Goal: Task Accomplishment & Management: Complete application form

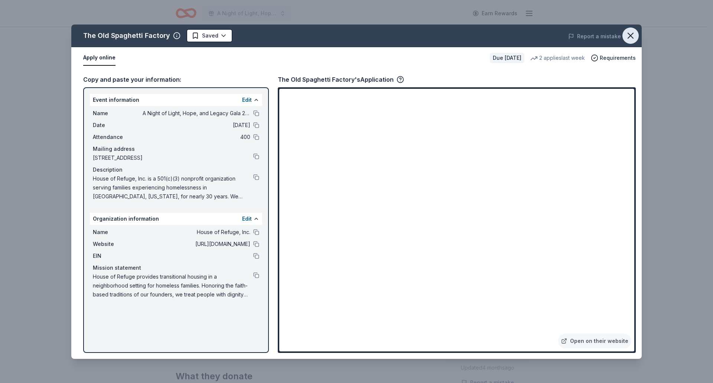
click at [629, 32] on icon "button" at bounding box center [631, 35] width 10 height 10
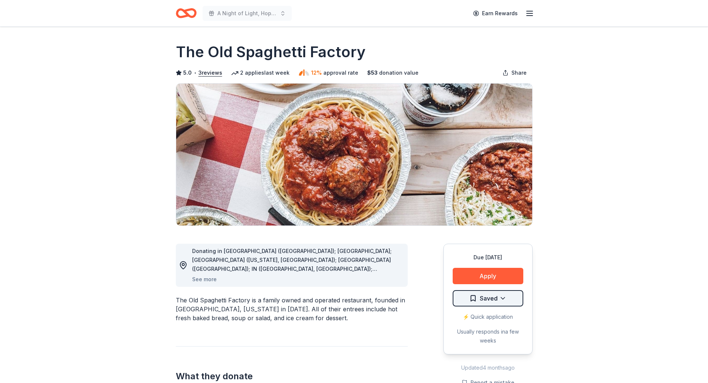
click at [510, 298] on html "A Night of Light, Hope, and Legacy Gala 2026 Earn Rewards Due in 140 days Share…" at bounding box center [354, 191] width 708 height 383
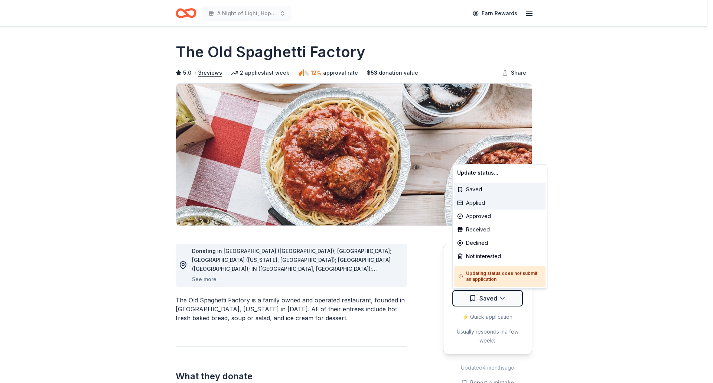
click at [492, 205] on div "Applied" at bounding box center [499, 202] width 91 height 13
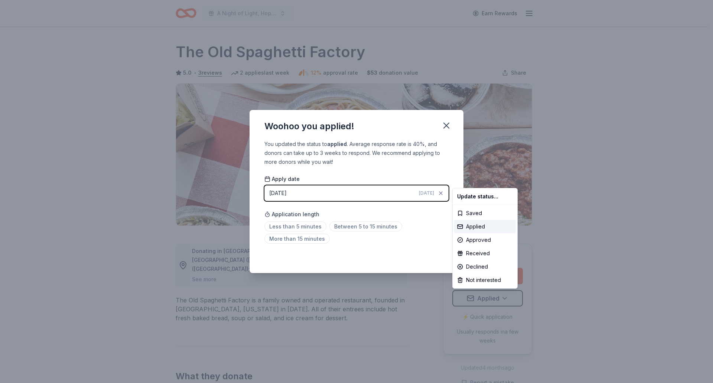
click at [448, 124] on html "A Night of Light, Hope, and Legacy Gala 2026 Earn Rewards Due in 140 days Share…" at bounding box center [356, 191] width 713 height 383
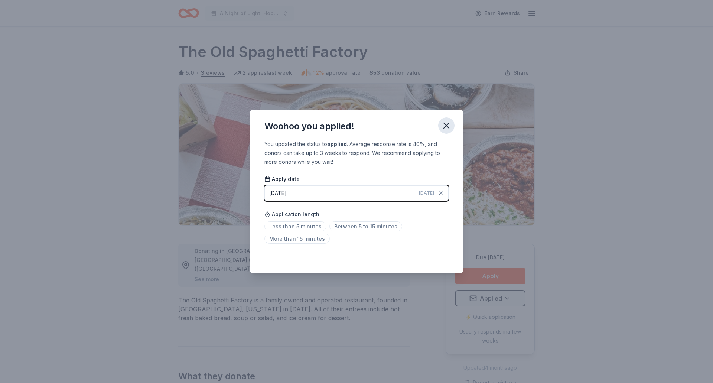
click at [451, 129] on icon "button" at bounding box center [446, 125] width 10 height 10
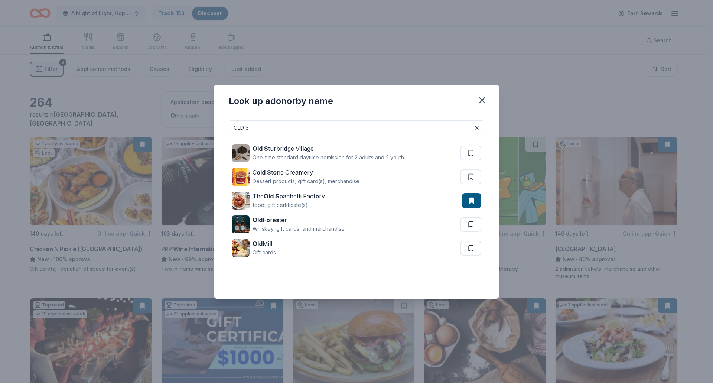
drag, startPoint x: 267, startPoint y: 130, endPoint x: 153, endPoint y: 132, distance: 114.1
click at [153, 132] on div "Look up a donor by name OLD S Old S turbri d ge Vi ll age One-time standard day…" at bounding box center [356, 191] width 713 height 383
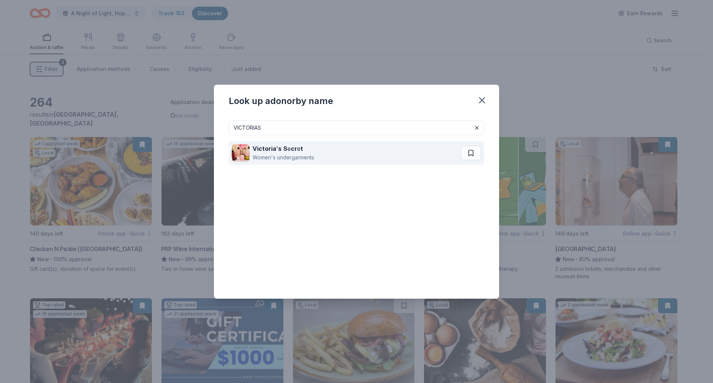
click at [262, 159] on div "Women's undergarments" at bounding box center [284, 157] width 62 height 9
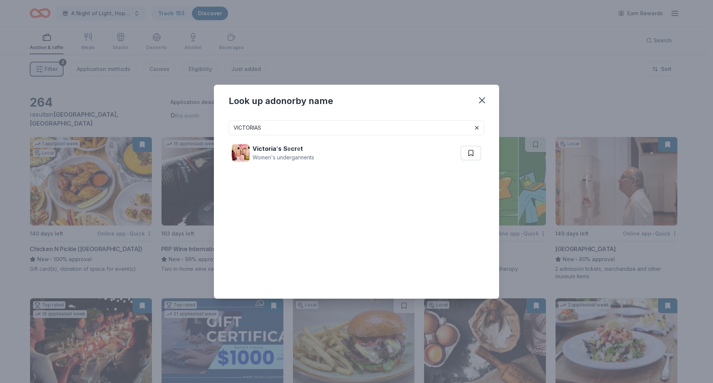
drag, startPoint x: 286, startPoint y: 130, endPoint x: 117, endPoint y: 131, distance: 169.4
click at [117, 131] on div "Look up a donor by name VICTORIAS Victoria ' s S e cr e t Women's undergarments" at bounding box center [356, 191] width 713 height 383
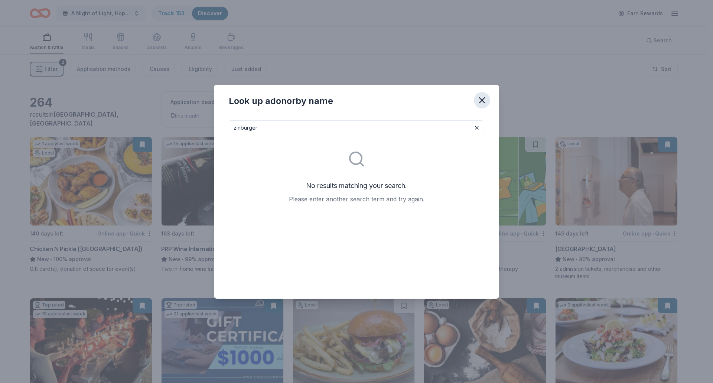
type input "zinburger"
click at [479, 101] on icon "button" at bounding box center [482, 100] width 10 height 10
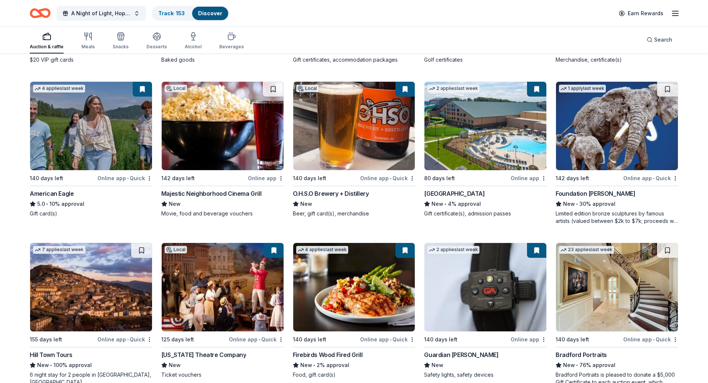
scroll to position [1715, 0]
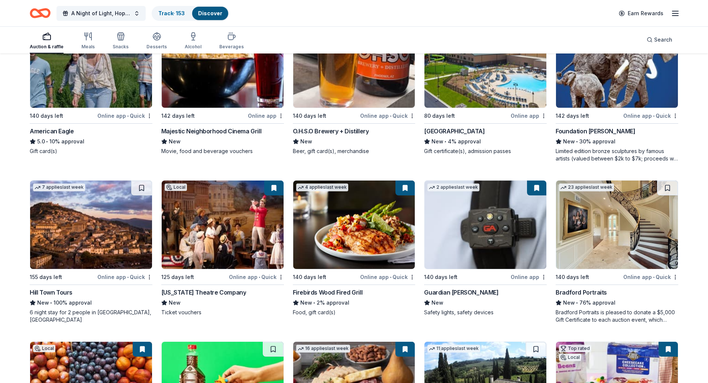
click at [377, 241] on img at bounding box center [354, 225] width 122 height 88
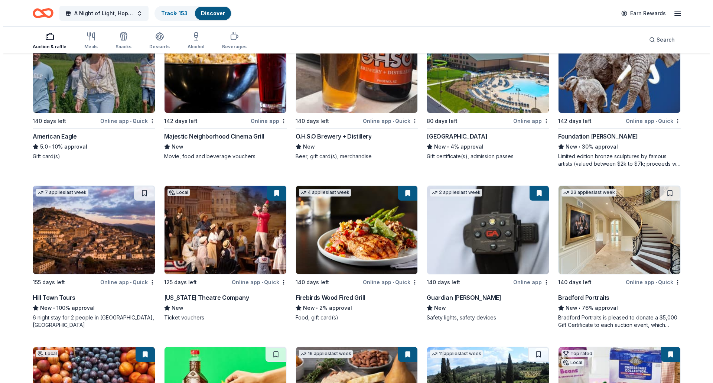
scroll to position [1604, 0]
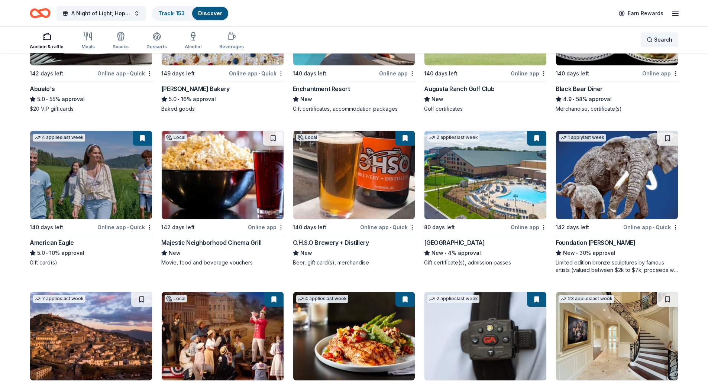
click at [653, 42] on div "Search" at bounding box center [659, 39] width 26 height 9
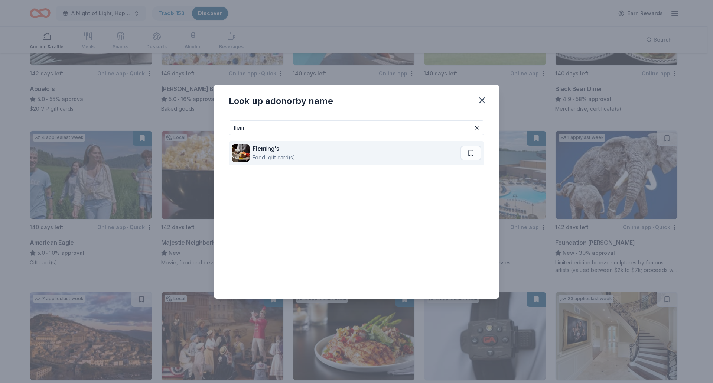
click at [261, 149] on strong "Flem" at bounding box center [260, 148] width 14 height 7
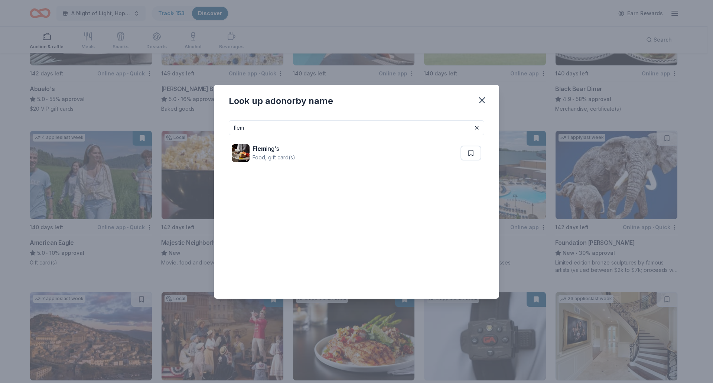
drag, startPoint x: 271, startPoint y: 126, endPoint x: 204, endPoint y: 126, distance: 66.5
click at [204, 126] on div "Look up a donor by name flem Flem ing's Food, gift card(s)" at bounding box center [356, 191] width 713 height 383
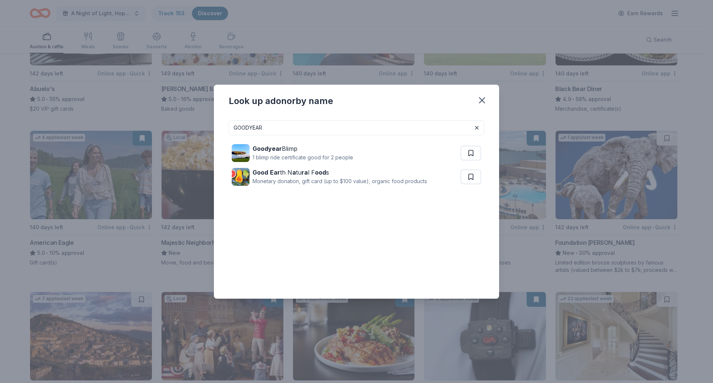
type input "GOODYEAR"
click at [270, 148] on strong "Goodyear" at bounding box center [267, 148] width 29 height 7
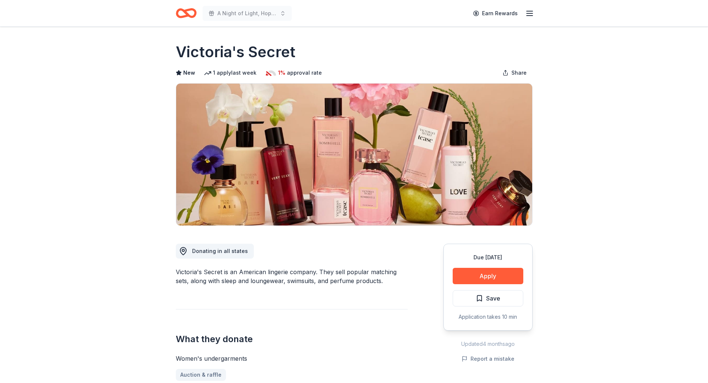
click at [511, 285] on div "Due in 140 days Apply Save Application takes 10 min" at bounding box center [487, 287] width 89 height 87
click at [511, 279] on button "Apply" at bounding box center [488, 276] width 71 height 16
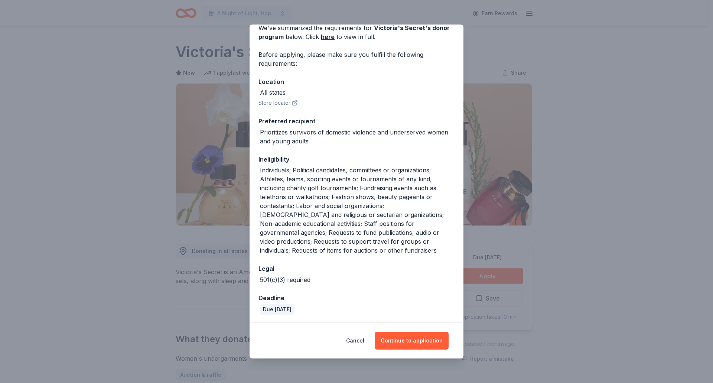
scroll to position [38, 0]
click at [410, 340] on button "Continue to application" at bounding box center [412, 341] width 74 height 18
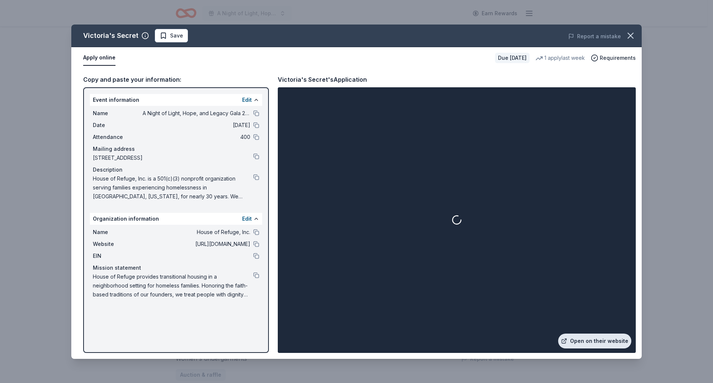
click at [621, 340] on link "Open on their website" at bounding box center [594, 341] width 73 height 15
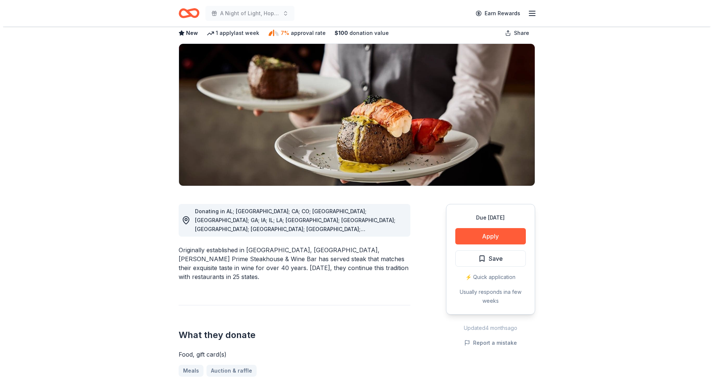
scroll to position [74, 0]
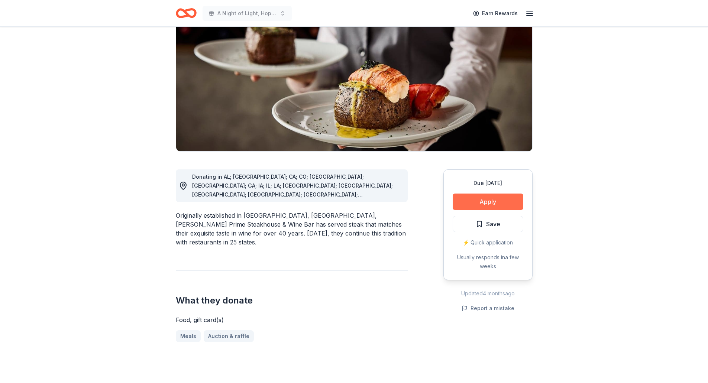
click at [490, 201] on button "Apply" at bounding box center [488, 202] width 71 height 16
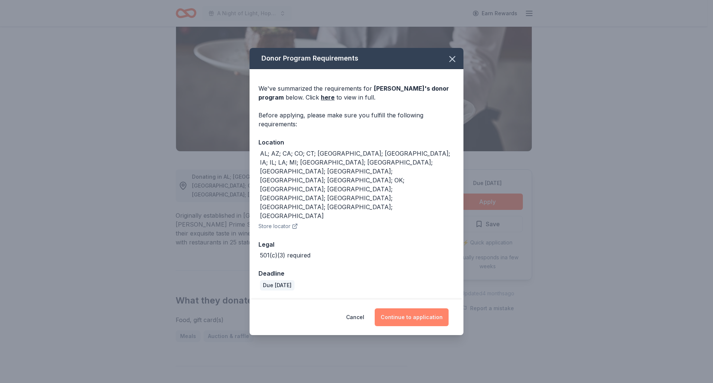
click at [423, 308] on button "Continue to application" at bounding box center [412, 317] width 74 height 18
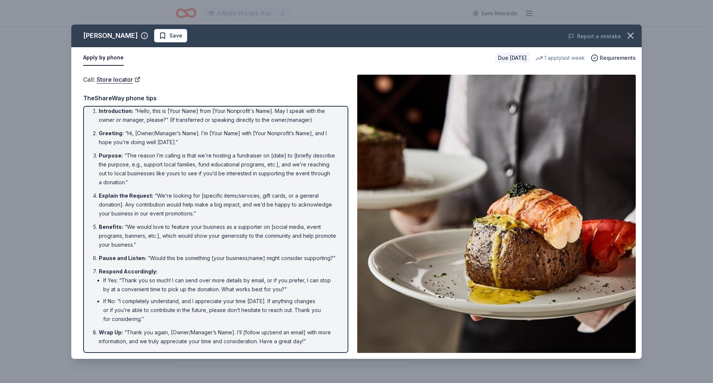
scroll to position [14, 0]
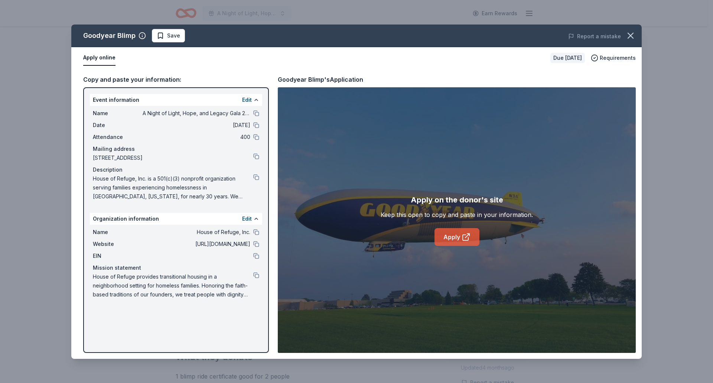
click at [451, 237] on link "Apply" at bounding box center [457, 237] width 45 height 18
